Goal: Contribute content

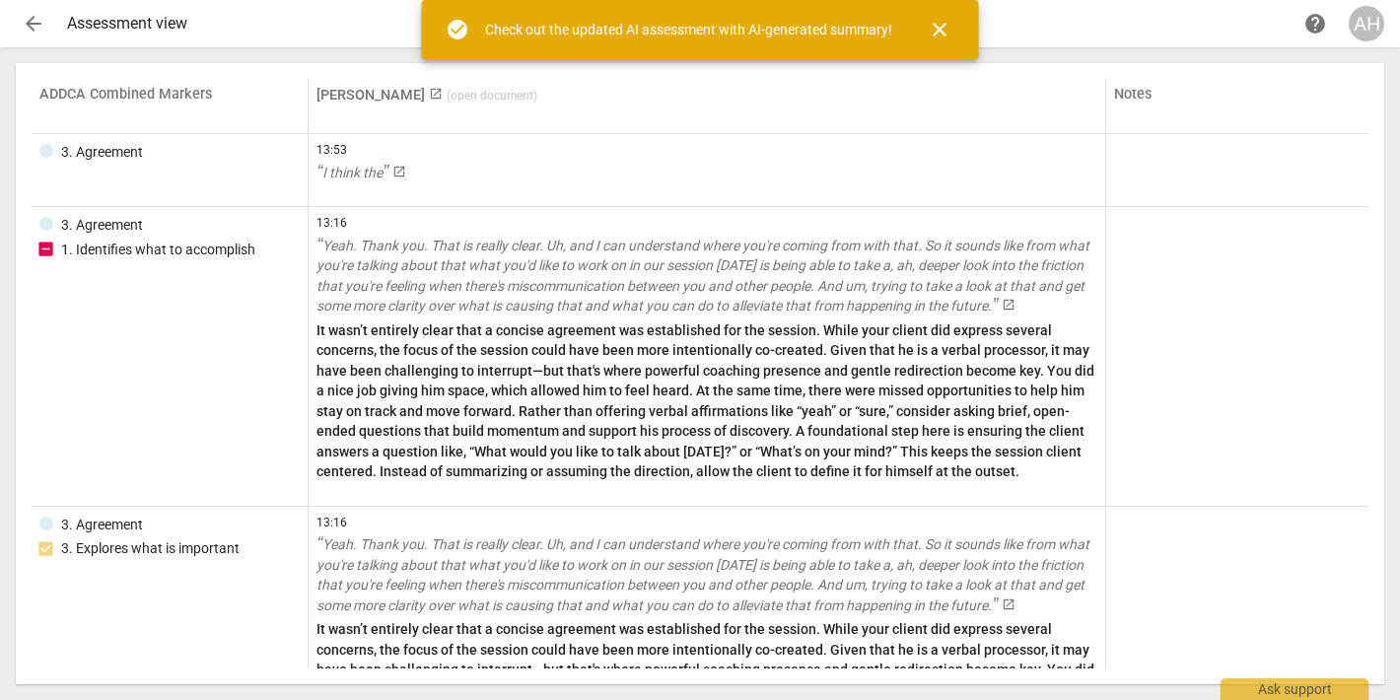
click at [940, 25] on span "close" at bounding box center [940, 30] width 24 height 24
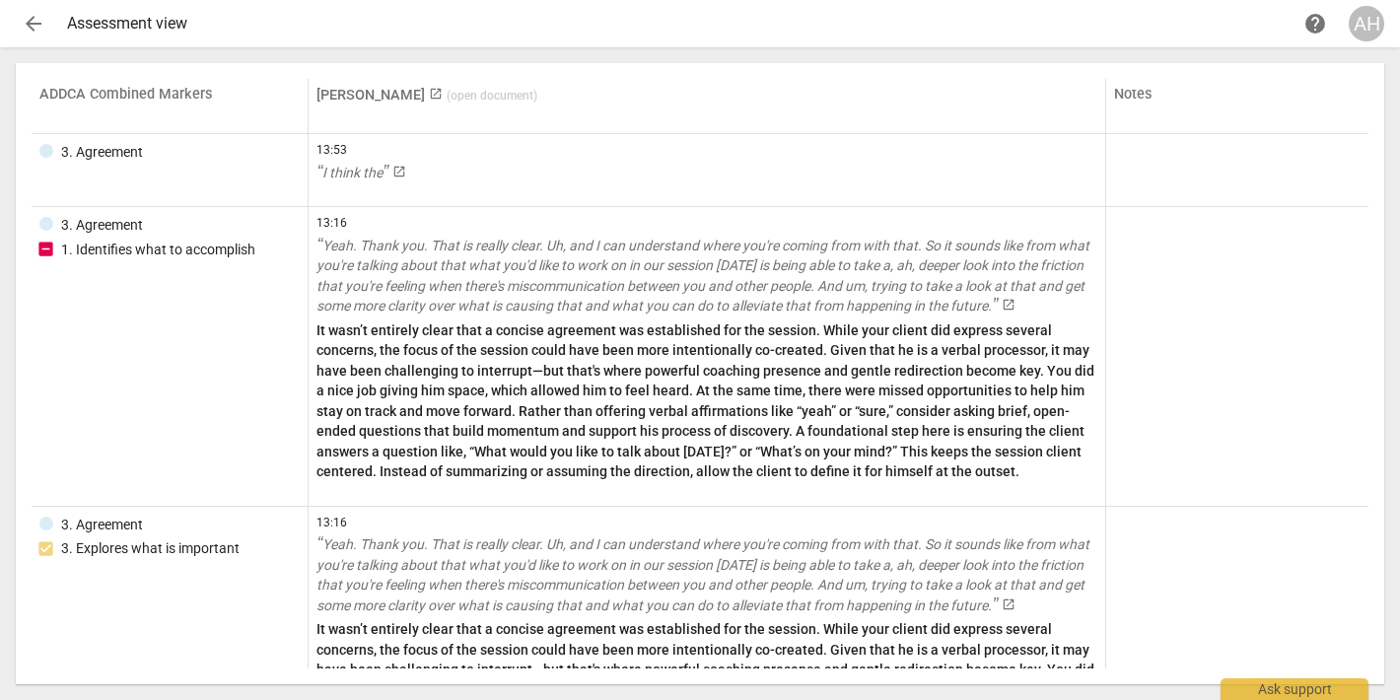
click at [34, 19] on span "arrow_back" at bounding box center [34, 24] width 24 height 24
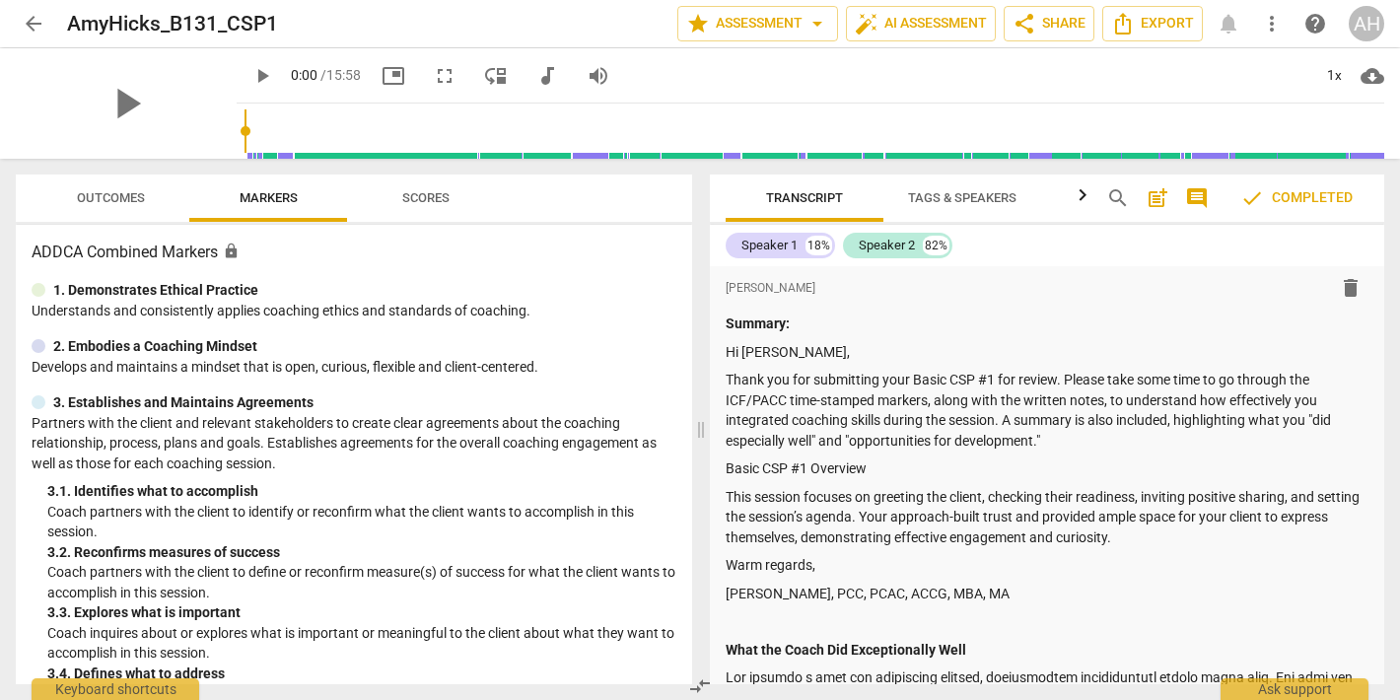
click at [28, 27] on span "arrow_back" at bounding box center [34, 24] width 24 height 24
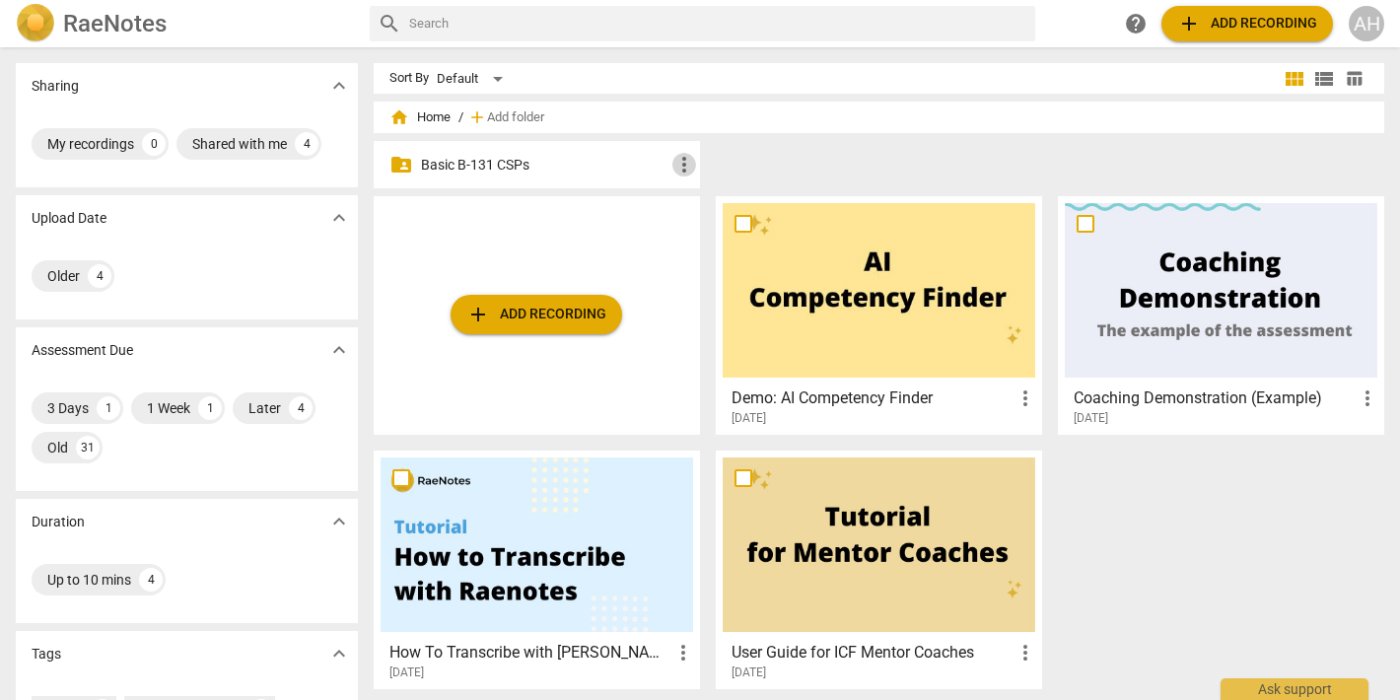
click at [675, 167] on span "more_vert" at bounding box center [684, 165] width 24 height 24
click at [478, 169] on div at bounding box center [700, 350] width 1400 height 700
click at [421, 167] on p "Basic B-131 CSPs" at bounding box center [546, 165] width 251 height 21
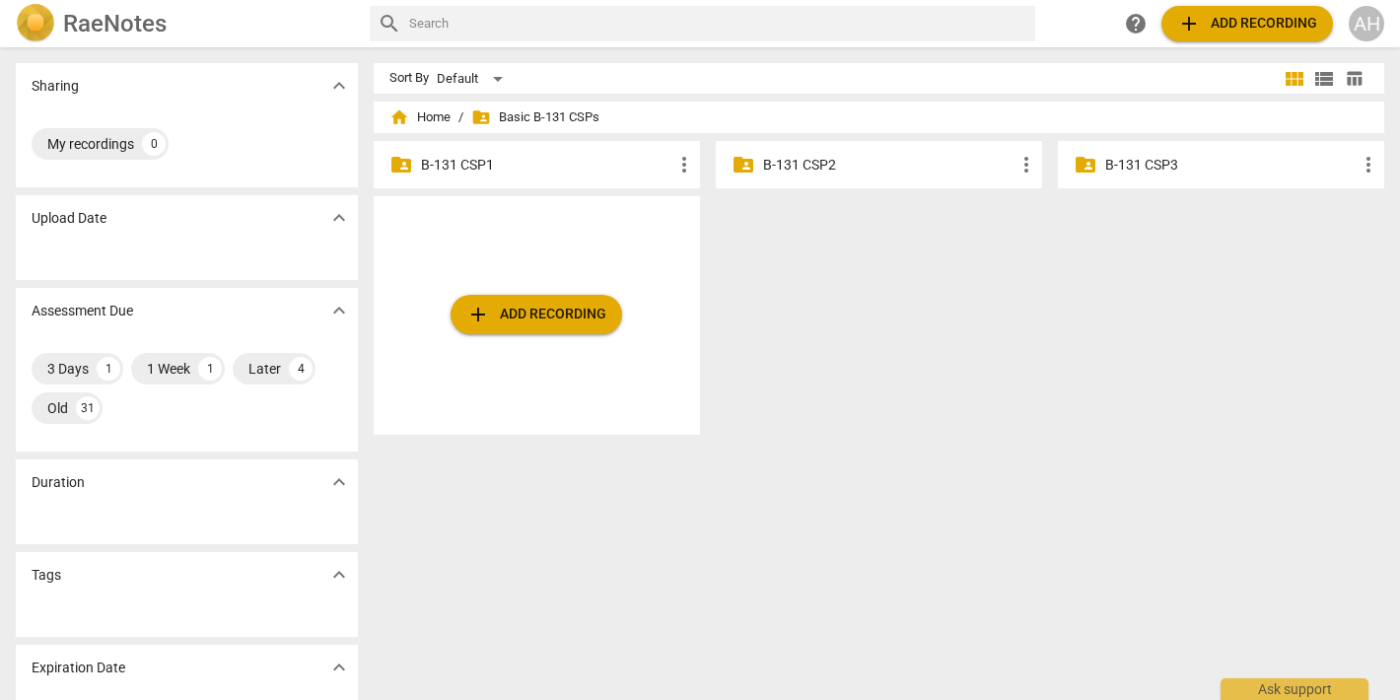
click at [1108, 169] on p "B-131 CSP3" at bounding box center [1230, 165] width 251 height 21
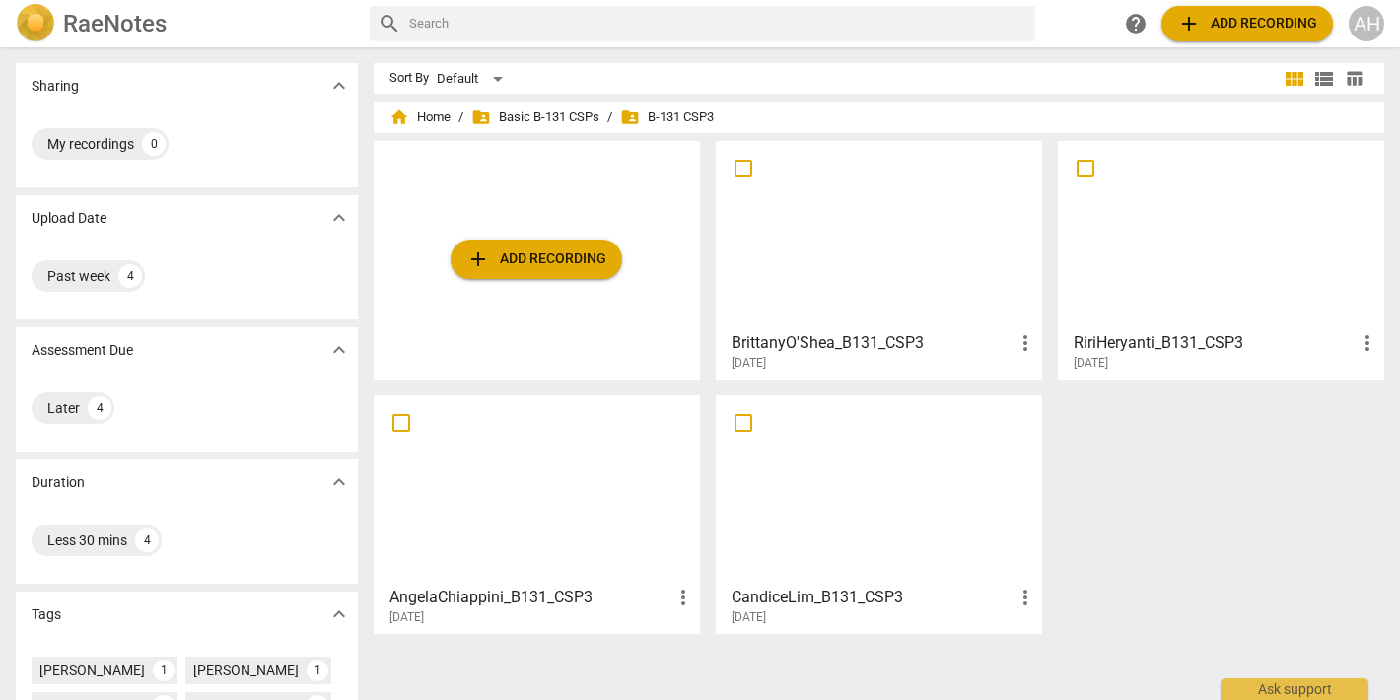
click at [830, 275] on div at bounding box center [879, 235] width 312 height 174
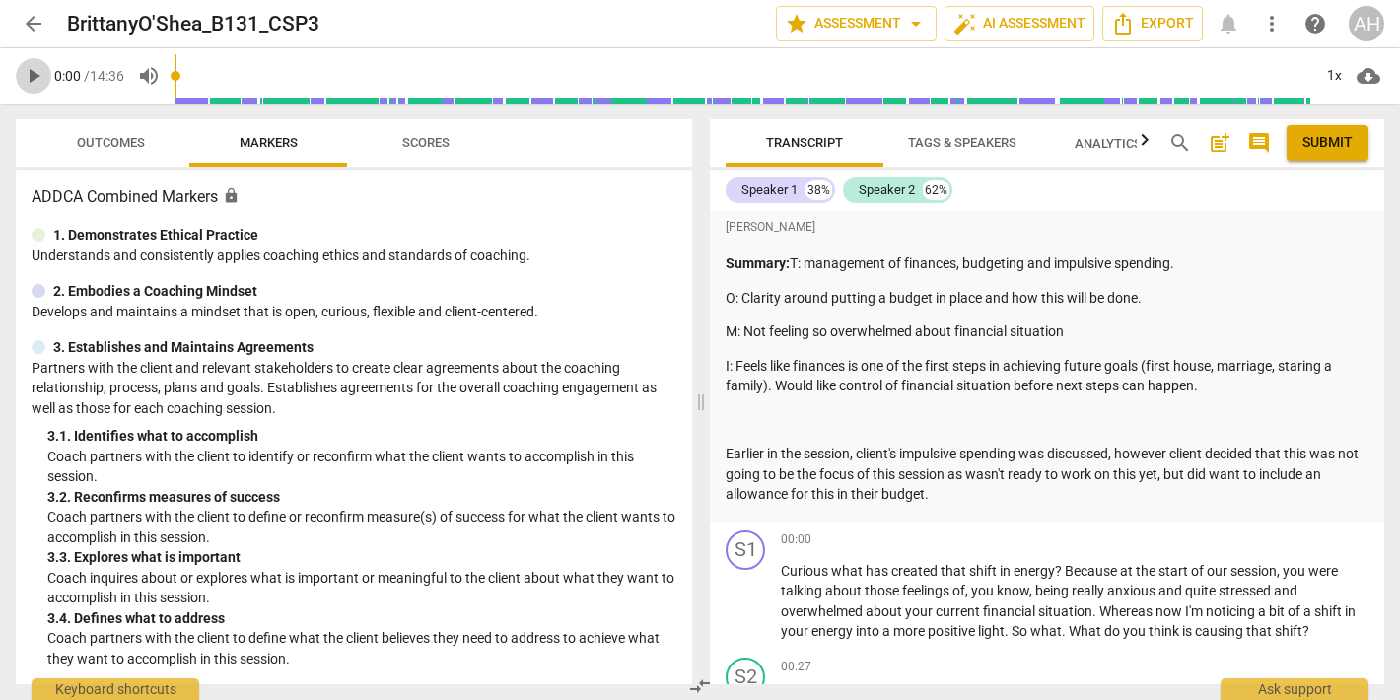
click at [39, 78] on span "play_arrow" at bounding box center [34, 76] width 24 height 24
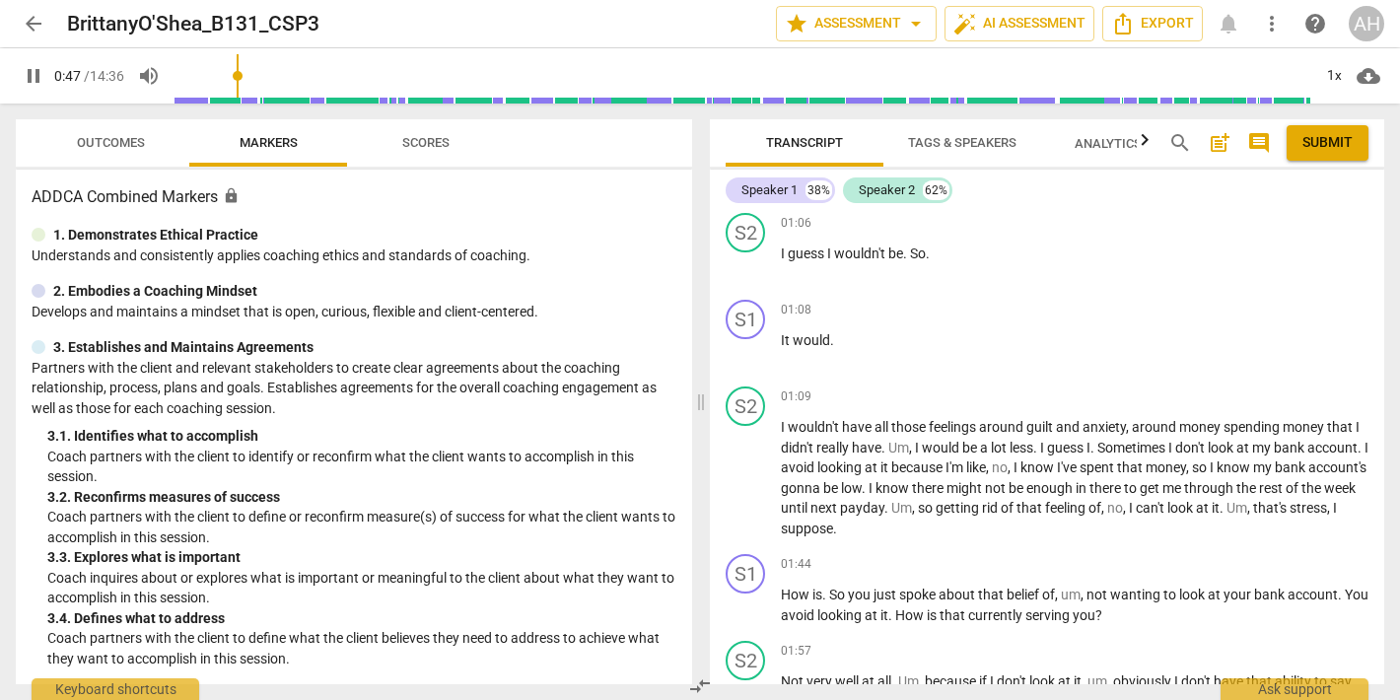
scroll to position [816, 0]
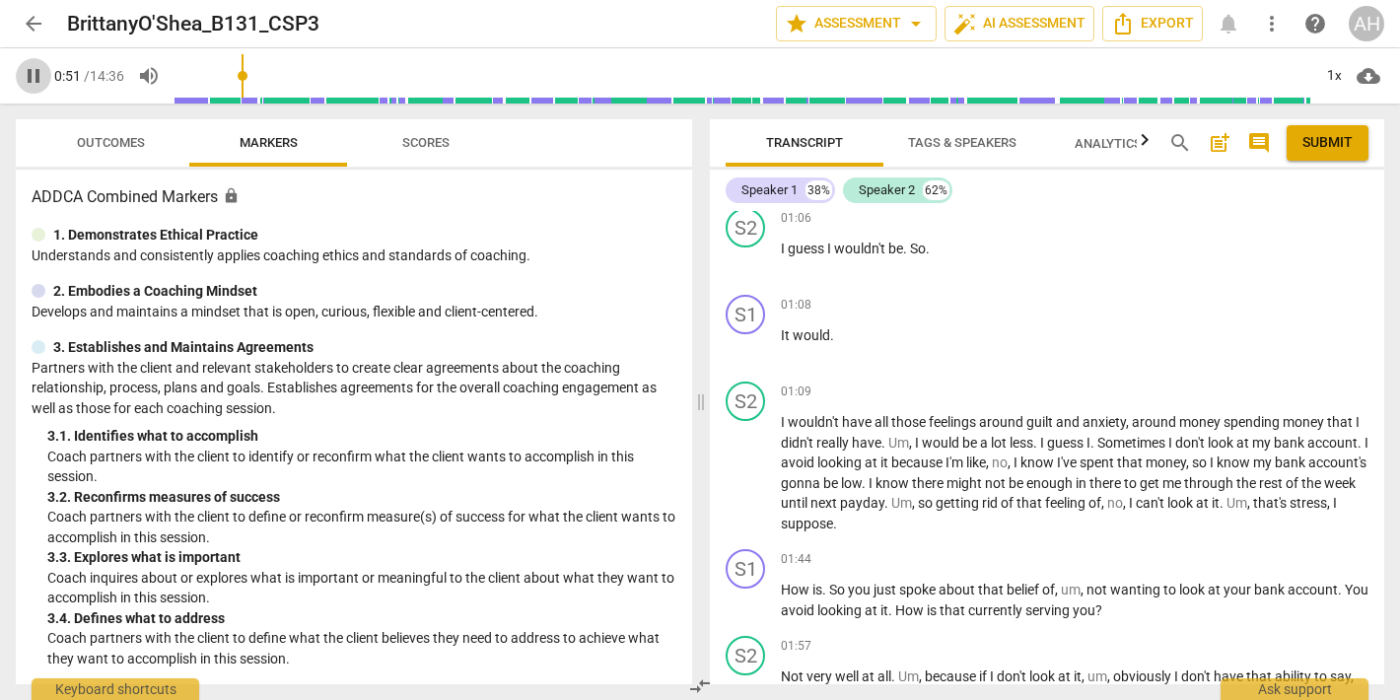
click at [37, 75] on span "pause" at bounding box center [34, 76] width 24 height 24
type input "52"
click at [34, 26] on span "arrow_back" at bounding box center [34, 24] width 24 height 24
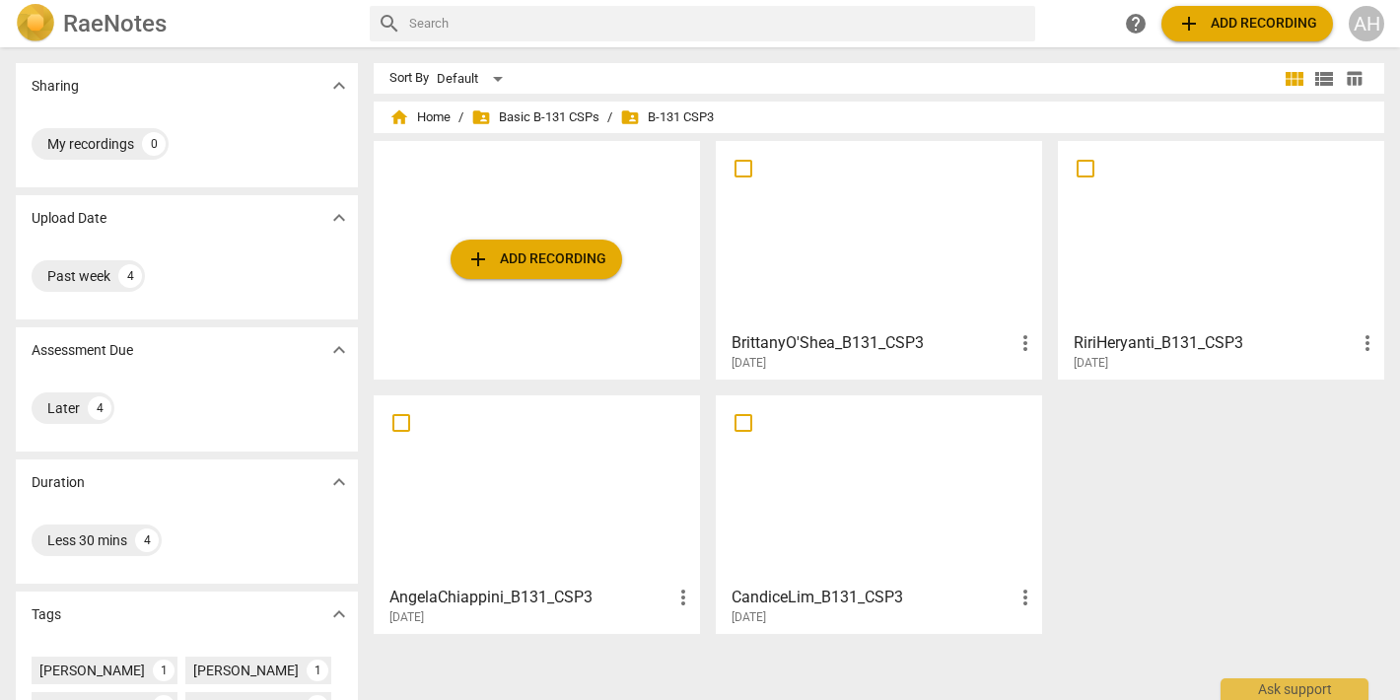
click at [490, 253] on span "add Add recording" at bounding box center [536, 259] width 140 height 24
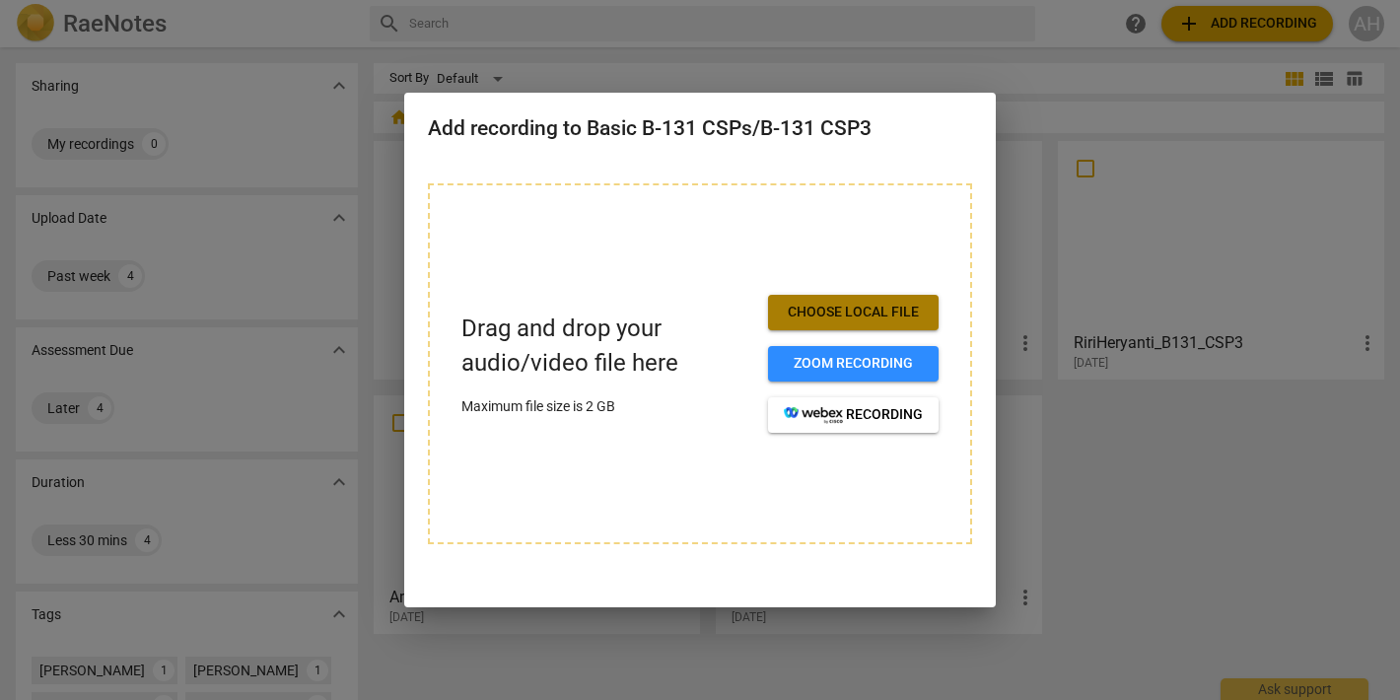
click at [855, 311] on span "Choose local file" at bounding box center [853, 313] width 139 height 20
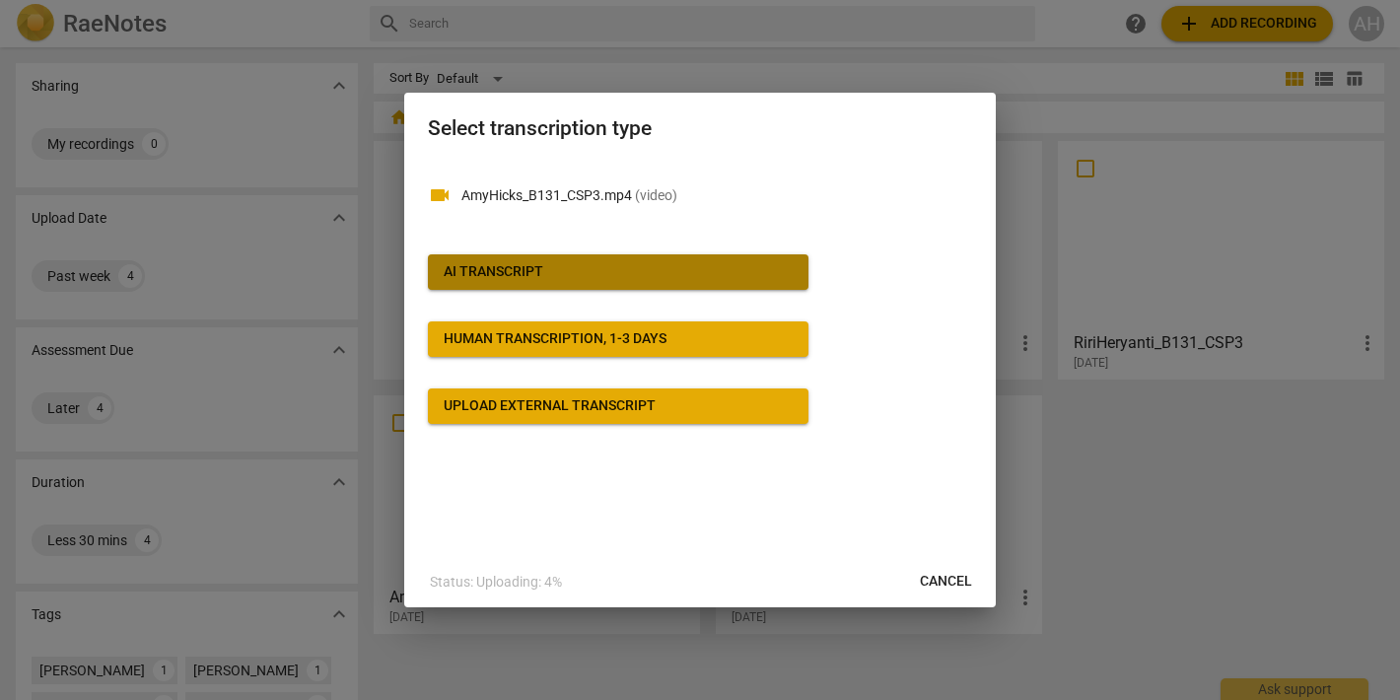
click at [534, 270] on div "AI Transcript" at bounding box center [494, 272] width 100 height 20
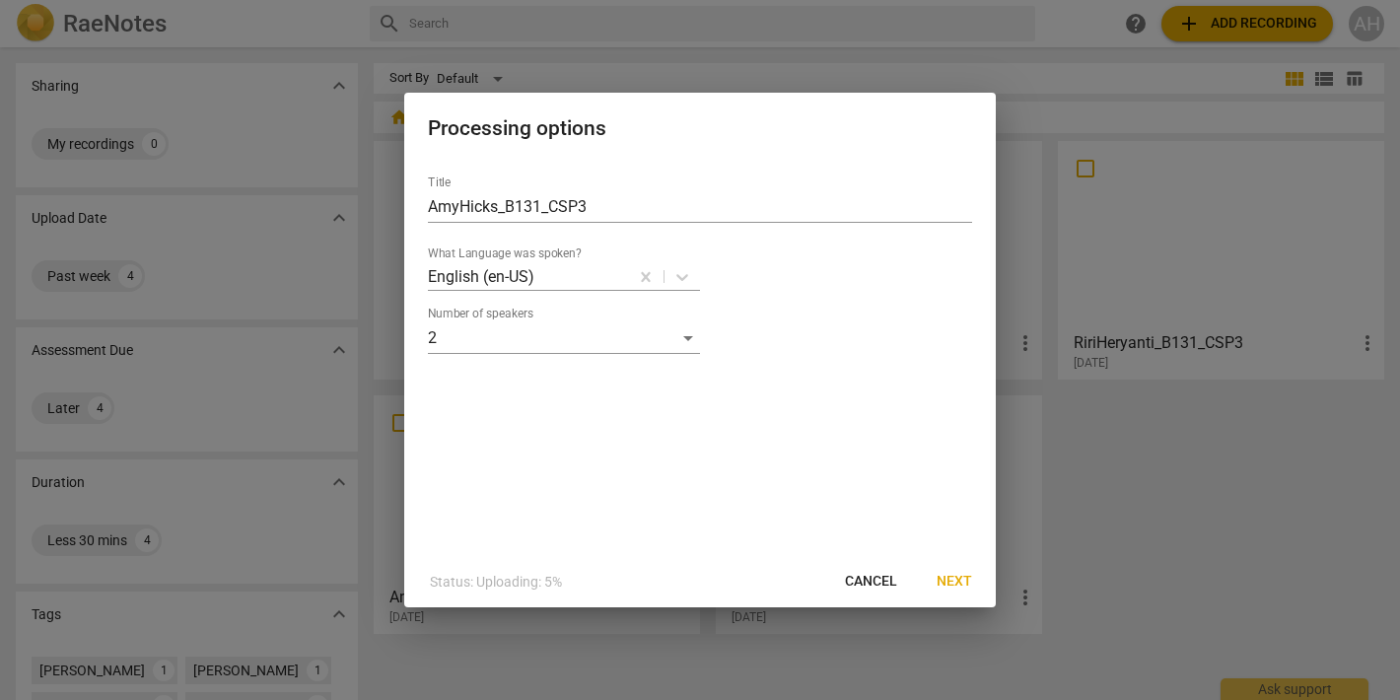
click at [962, 584] on span "Next" at bounding box center [953, 582] width 35 height 20
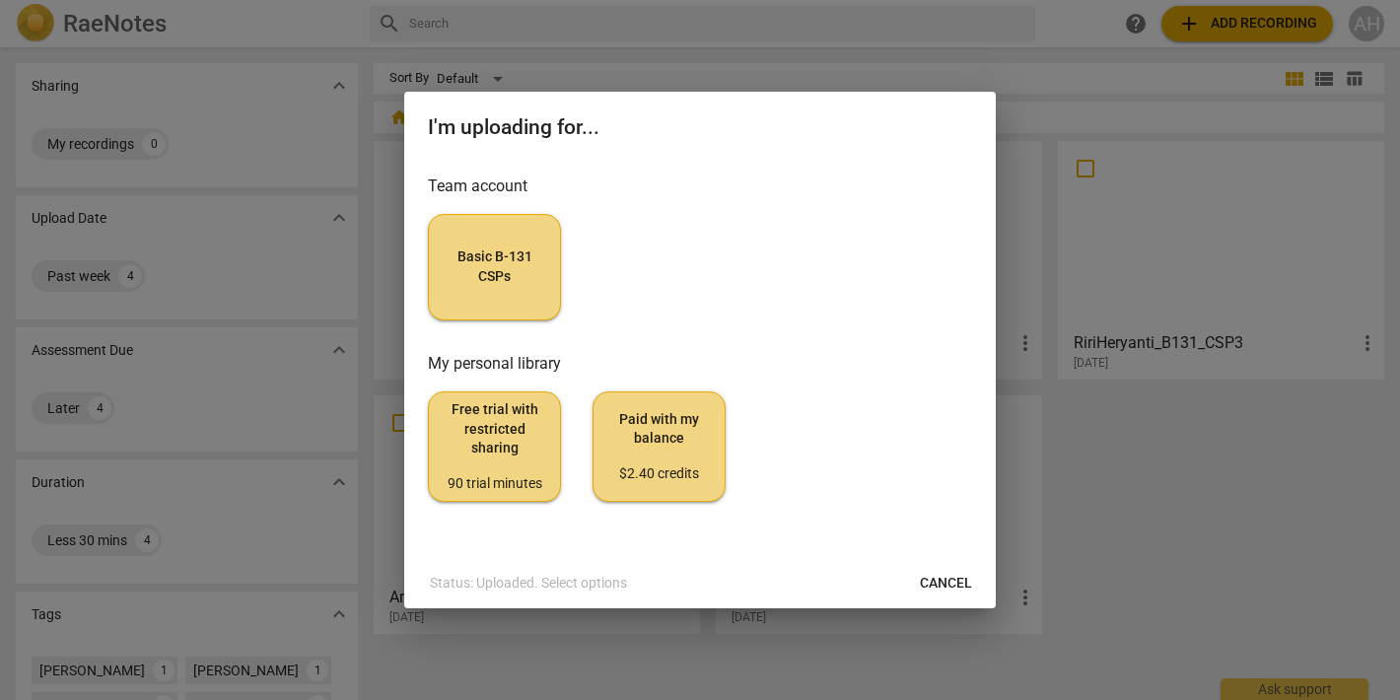
click at [504, 278] on span "Basic B-131 CSPs" at bounding box center [495, 266] width 100 height 38
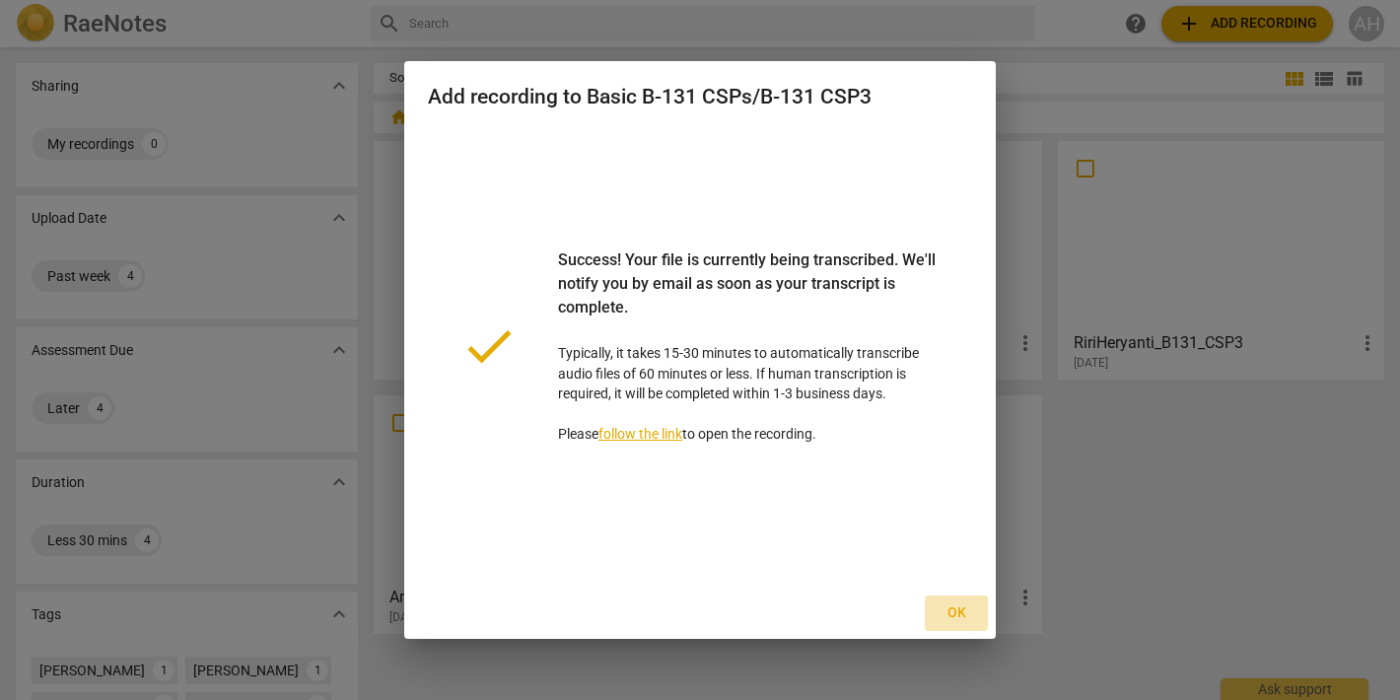
click at [954, 614] on span "Ok" at bounding box center [956, 613] width 32 height 20
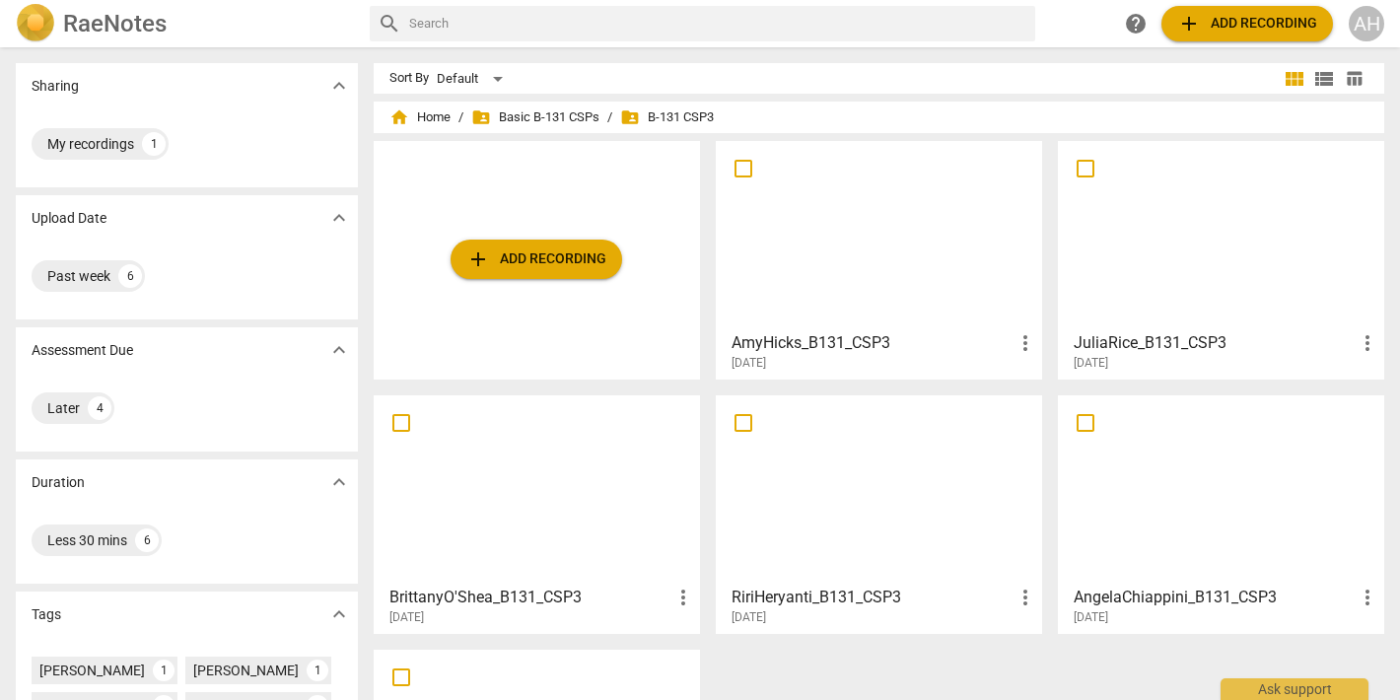
click at [1023, 345] on span "more_vert" at bounding box center [1025, 343] width 24 height 24
click at [739, 172] on div at bounding box center [700, 350] width 1400 height 700
click at [738, 169] on input "checkbox" at bounding box center [743, 169] width 41 height 24
checkbox input "false"
click at [738, 167] on input "checkbox" at bounding box center [743, 169] width 41 height 24
